Goal: Find specific page/section: Find specific page/section

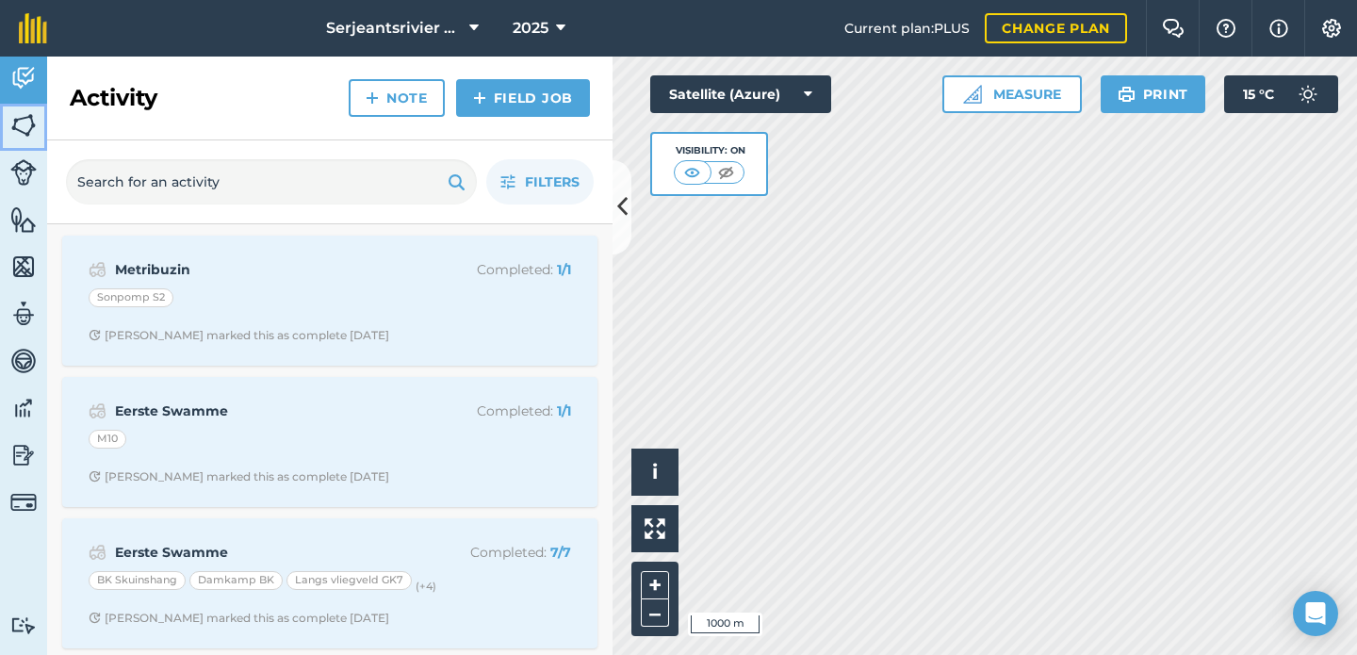
click at [25, 121] on img at bounding box center [23, 125] width 26 height 28
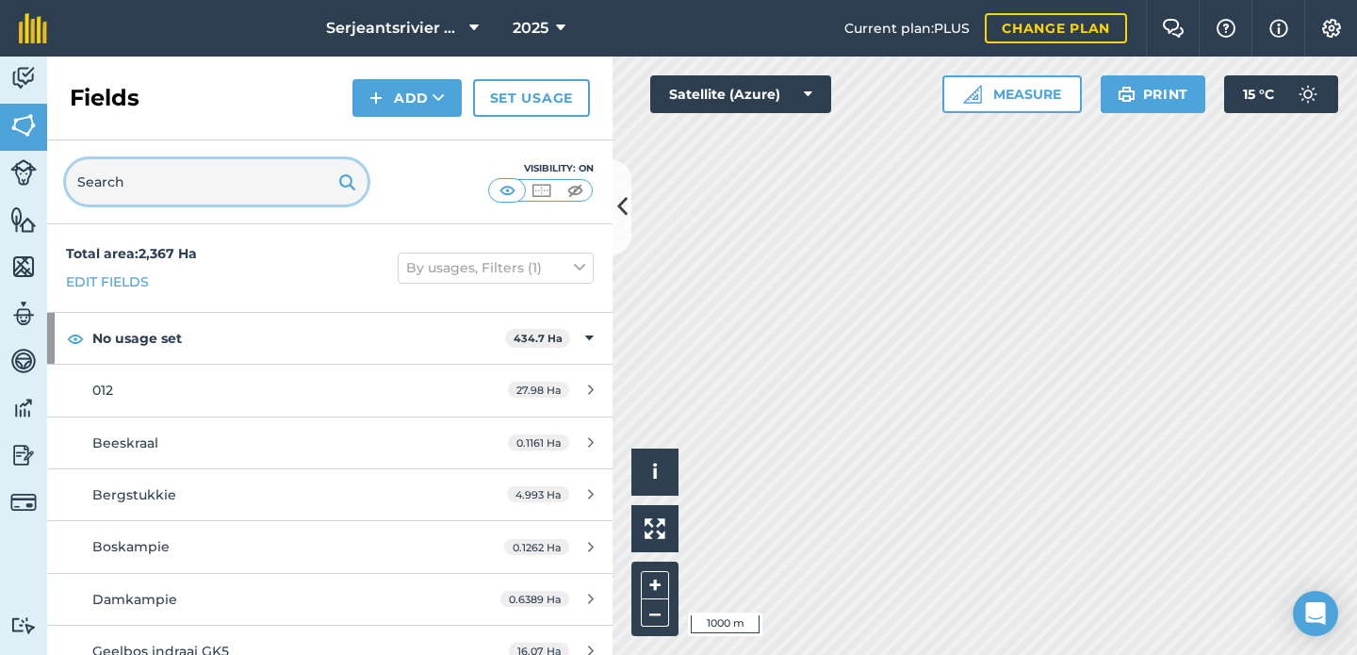
click at [142, 179] on input "text" at bounding box center [217, 181] width 302 height 45
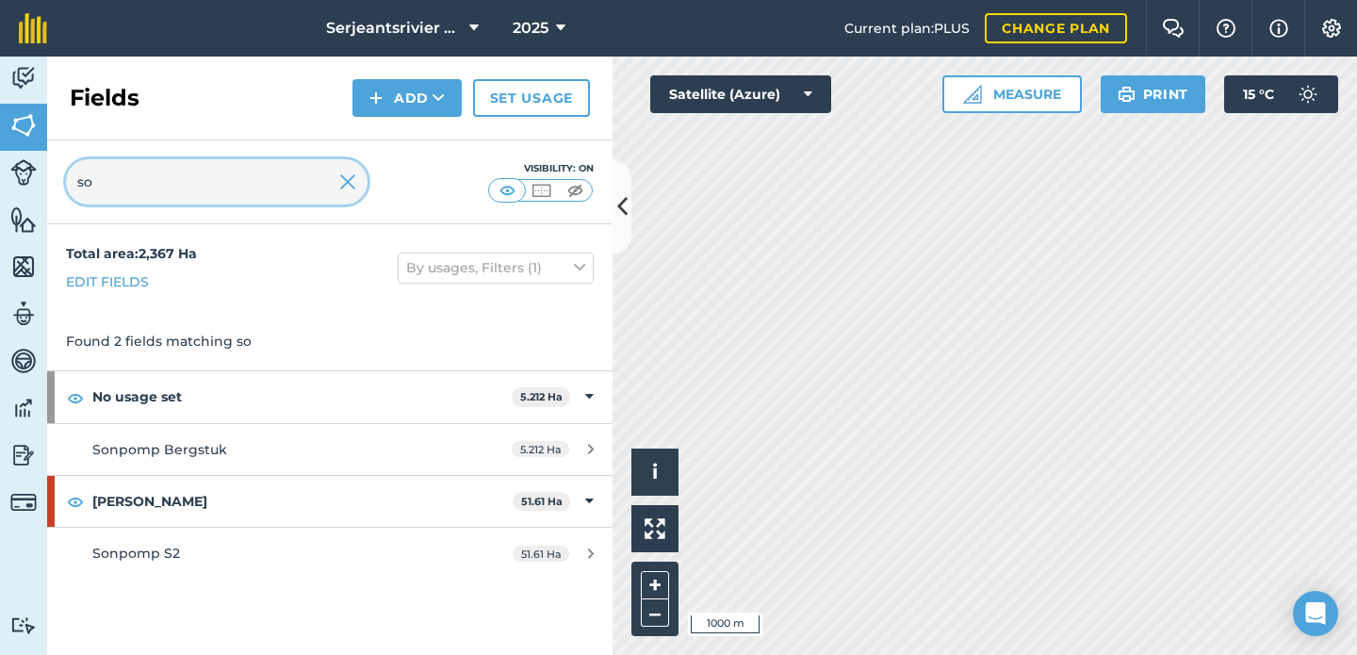
type input "so"
click at [351, 178] on img at bounding box center [347, 182] width 17 height 23
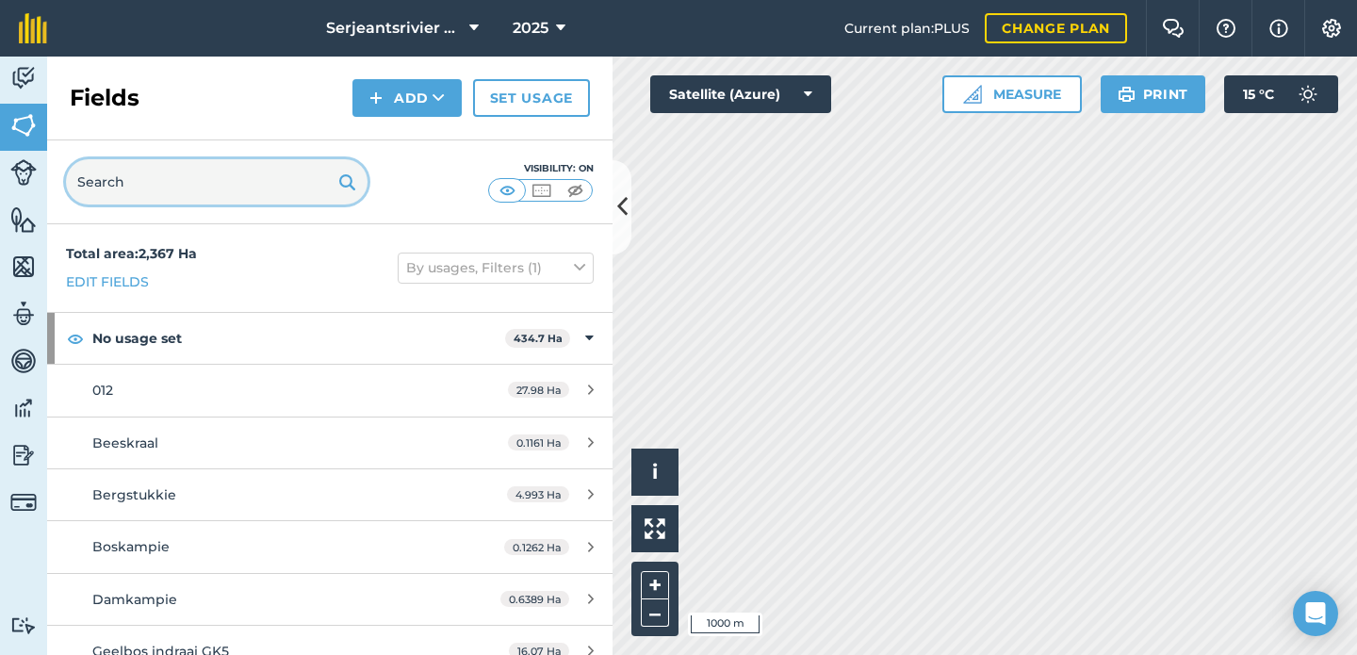
click at [301, 179] on input "text" at bounding box center [217, 181] width 302 height 45
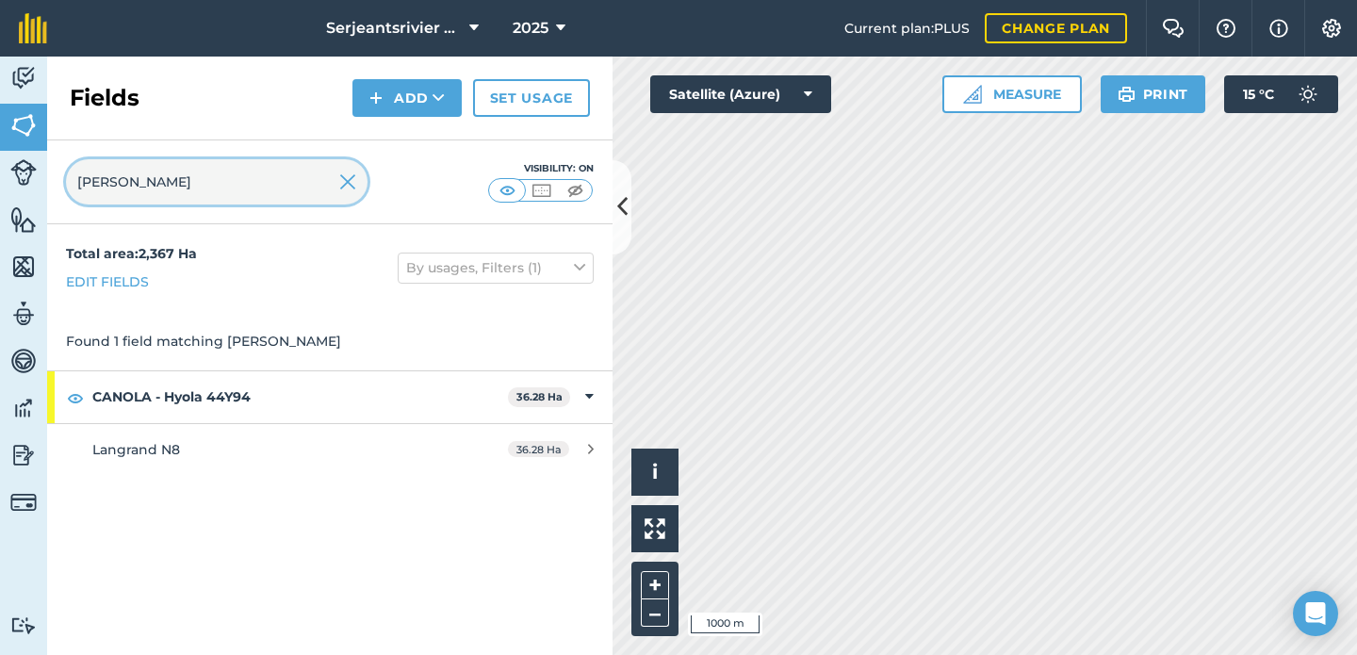
type input "[PERSON_NAME]"
click at [346, 186] on img at bounding box center [347, 182] width 17 height 23
